Goal: Register for event/course

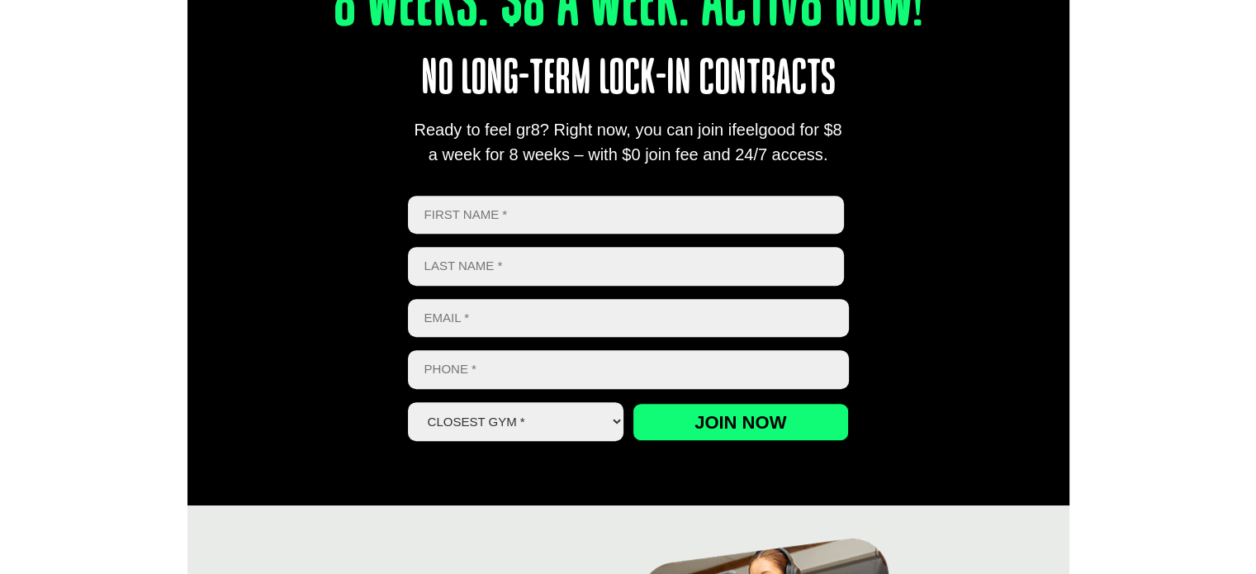
scroll to position [908, 0]
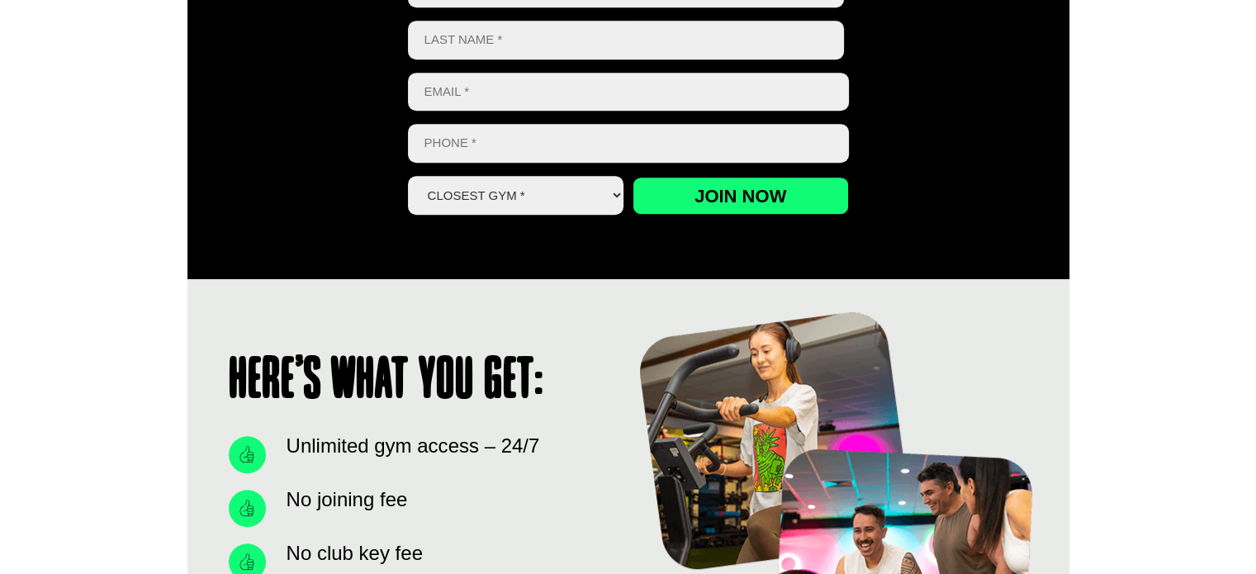
click at [551, 196] on select "Closest Gym * [GEOGRAPHIC_DATA] [GEOGRAPHIC_DATA] [GEOGRAPHIC_DATA] [GEOGRAPHIC…" at bounding box center [516, 195] width 216 height 39
select select "Oxley"
click at [408, 176] on select "Closest Gym * [GEOGRAPHIC_DATA] [GEOGRAPHIC_DATA] [GEOGRAPHIC_DATA] [GEOGRAPHIC…" at bounding box center [516, 195] width 216 height 39
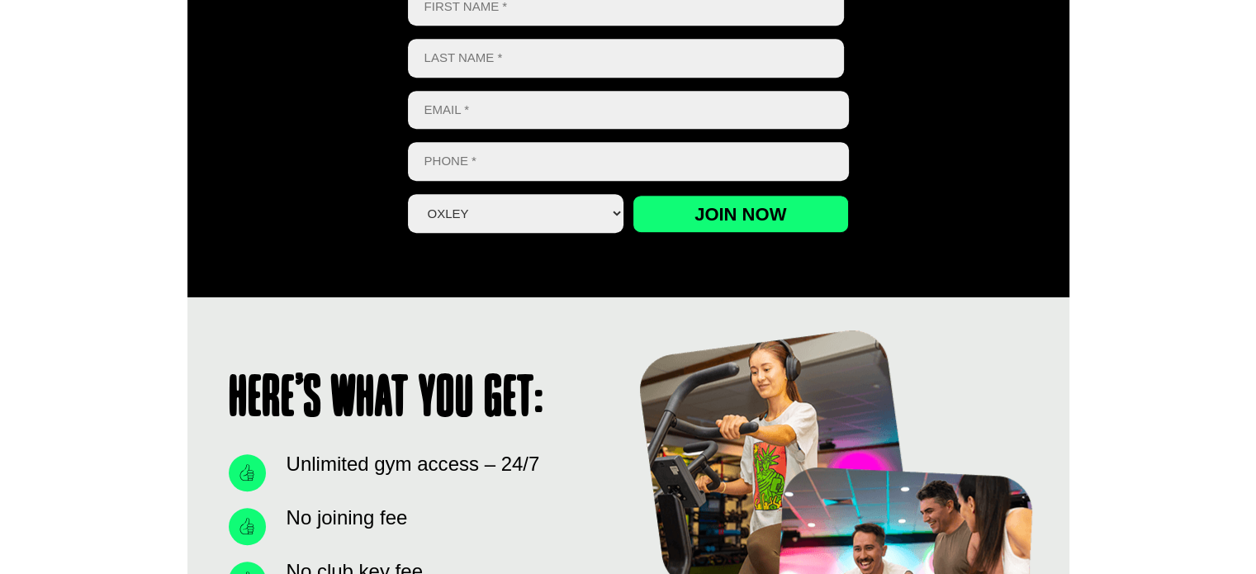
scroll to position [826, 0]
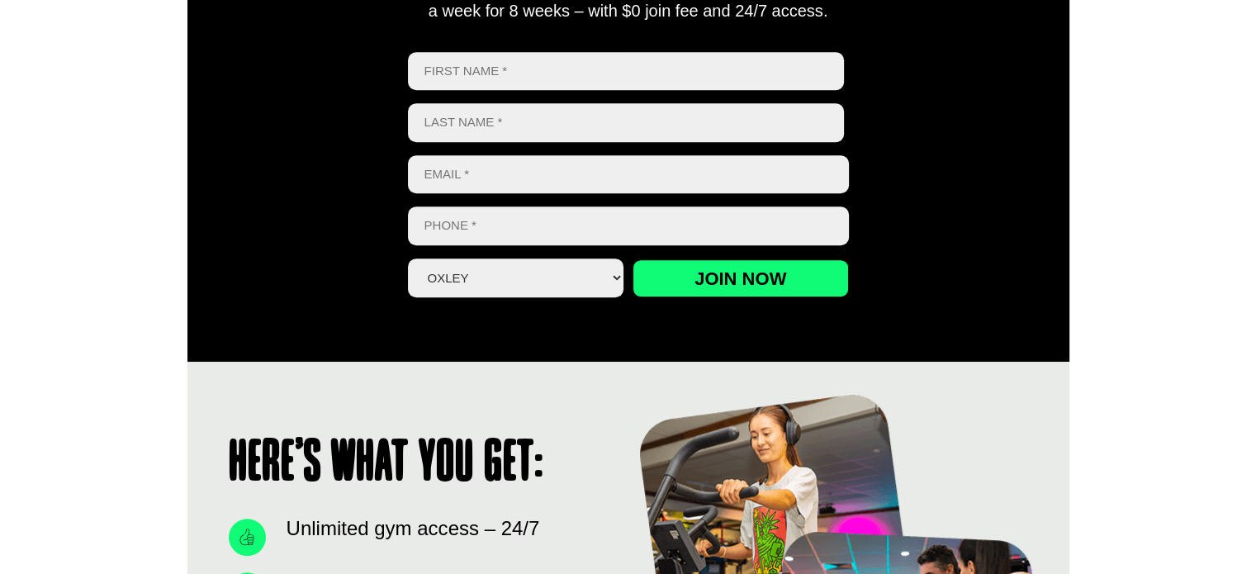
click at [538, 83] on input "First" at bounding box center [626, 71] width 437 height 39
type input "[PERSON_NAME]"
type input "[EMAIL_ADDRESS][DOMAIN_NAME]"
type input "0402315511"
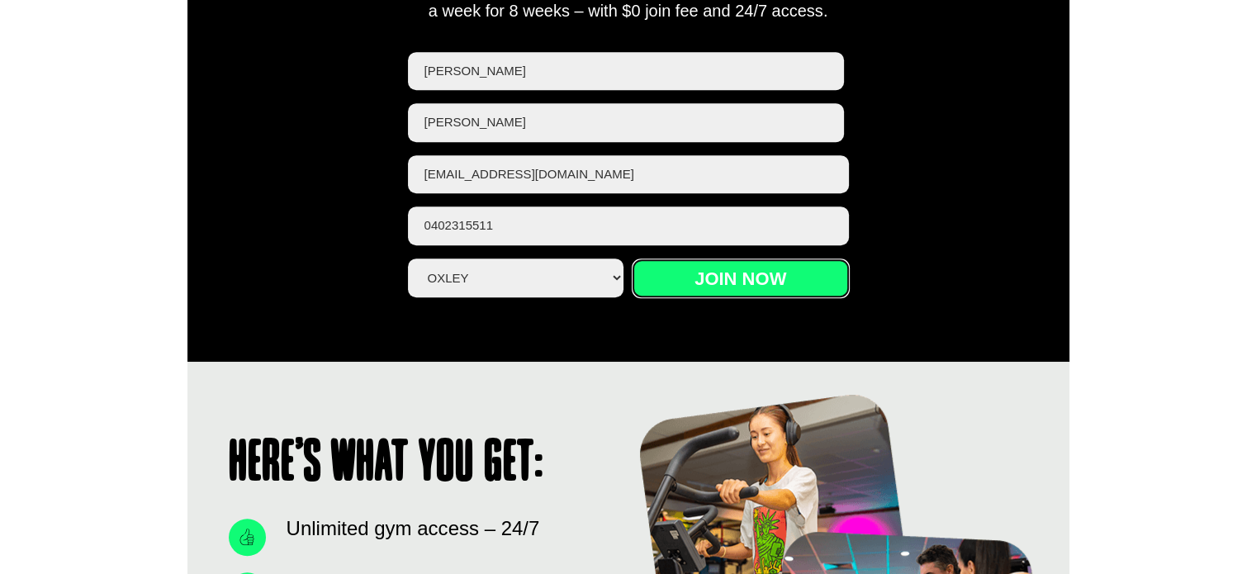
click at [707, 283] on input "Join now" at bounding box center [740, 278] width 216 height 38
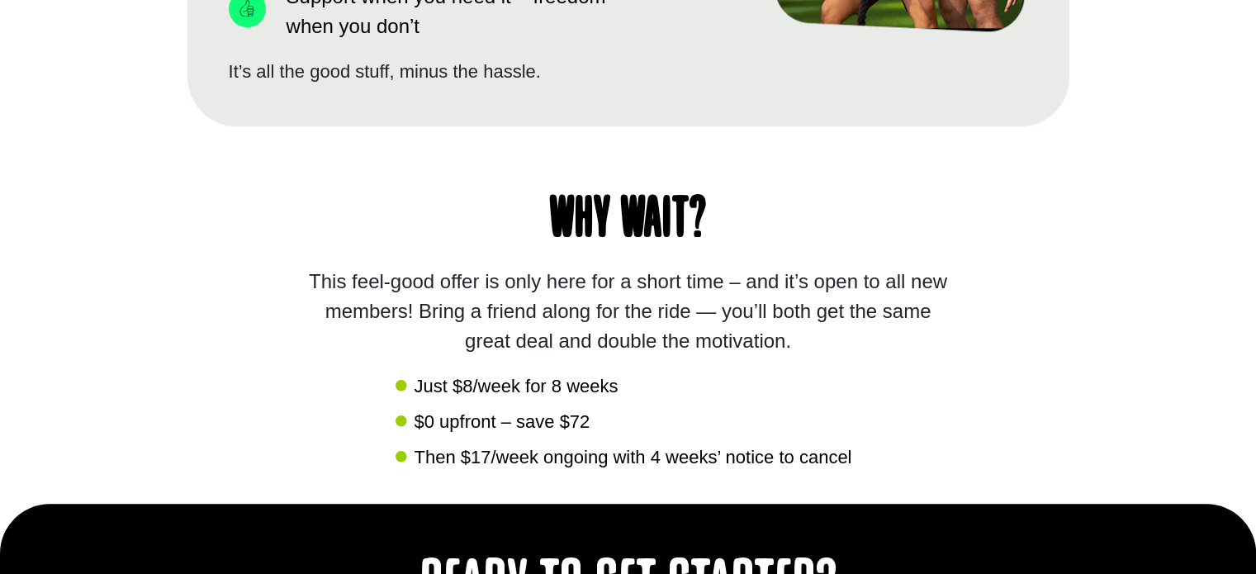
scroll to position [1632, 0]
